Goal: Task Accomplishment & Management: Manage account settings

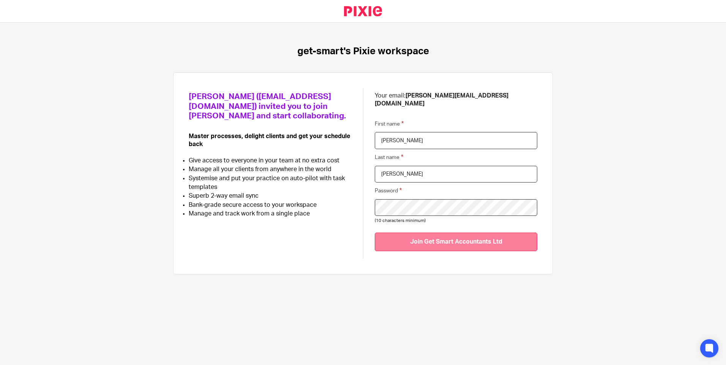
click at [429, 235] on input "Join Get Smart Accountants Ltd" at bounding box center [456, 242] width 163 height 19
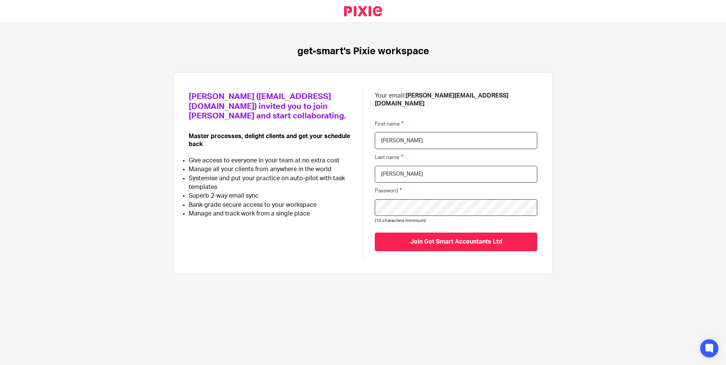
click at [363, 191] on div "Your email: kerryredford@live.co.uk First name Kerry Last name Clark Password (…" at bounding box center [450, 173] width 174 height 171
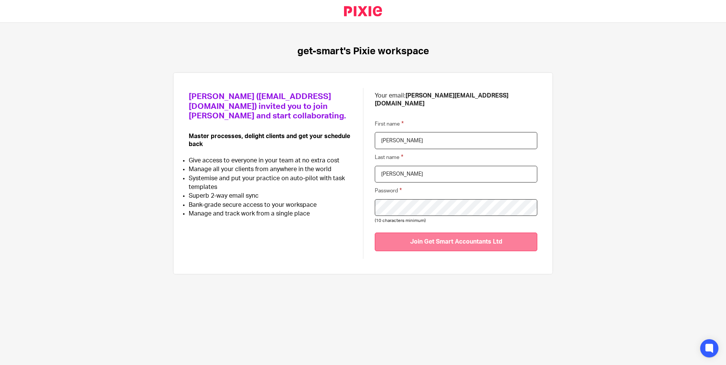
click at [418, 233] on input "Join Get Smart Accountants Ltd" at bounding box center [456, 242] width 163 height 19
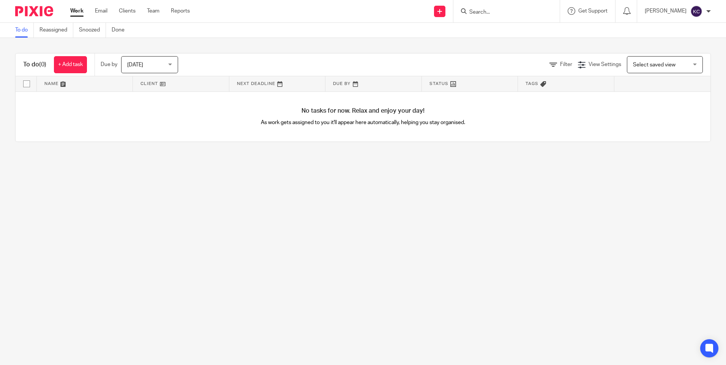
click at [102, 6] on div "Work Email Clients Team Reports Work Email Clients Team Reports Settings" at bounding box center [132, 11] width 139 height 22
click at [102, 8] on link "Email" at bounding box center [101, 11] width 13 height 8
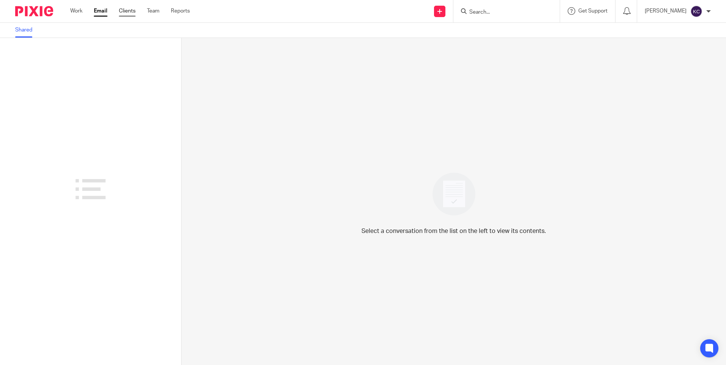
click at [131, 11] on link "Clients" at bounding box center [127, 11] width 17 height 8
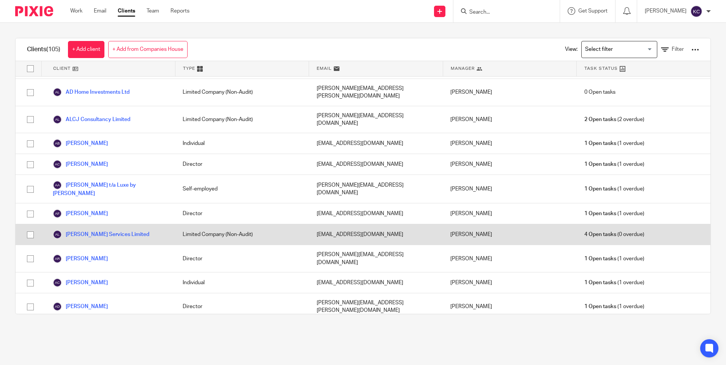
scroll to position [190, 0]
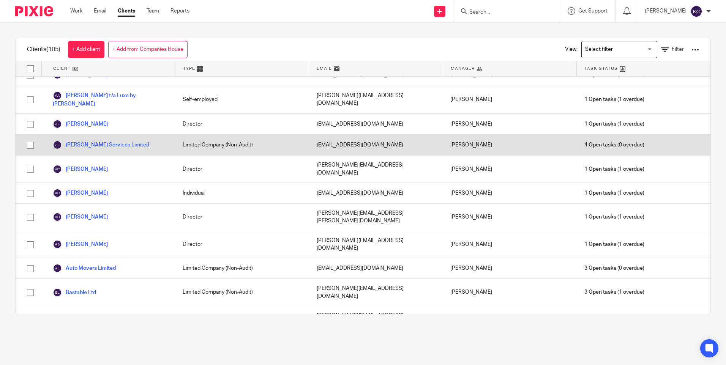
click at [88, 140] on link "[PERSON_NAME] Services Limited" at bounding box center [101, 144] width 96 height 9
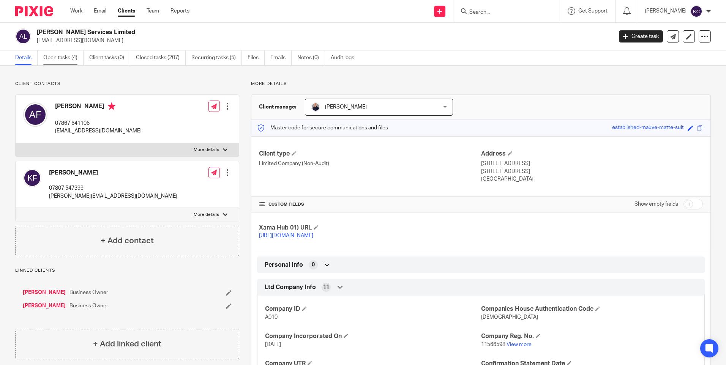
click at [71, 55] on link "Open tasks (4)" at bounding box center [63, 58] width 40 height 15
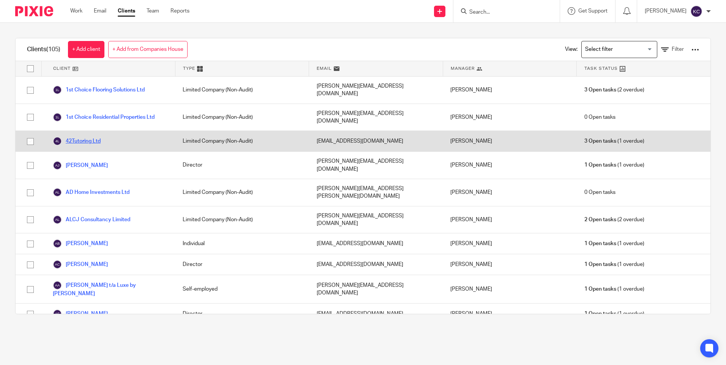
click at [98, 137] on link "42Tutoring Ltd" at bounding box center [77, 141] width 48 height 9
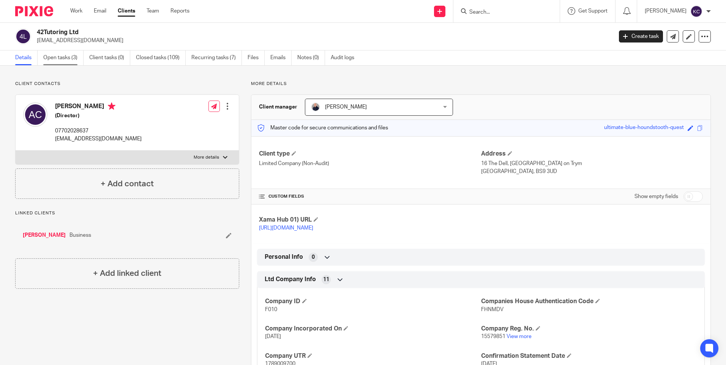
click at [67, 58] on link "Open tasks (3)" at bounding box center [63, 58] width 40 height 15
